Goal: Transaction & Acquisition: Subscribe to service/newsletter

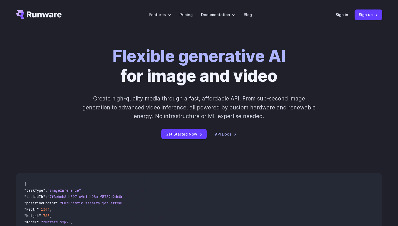
click at [346, 11] on div "Sign in Sign up" at bounding box center [359, 14] width 47 height 10
click at [341, 17] on link "Sign in" at bounding box center [342, 15] width 13 height 6
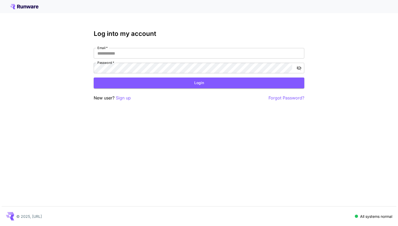
click at [267, 47] on div "Log into my account Email   * Email   * Password   * Password   * Login New use…" at bounding box center [199, 65] width 211 height 71
click at [127, 95] on p "Sign up" at bounding box center [123, 98] width 15 height 7
